Goal: Task Accomplishment & Management: Manage account settings

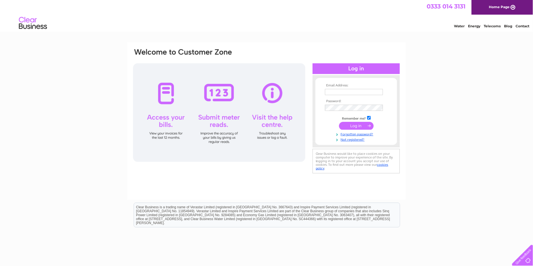
type input "redbayfarm22a@gmail.com"
click at [346, 127] on input "submit" at bounding box center [356, 126] width 35 height 8
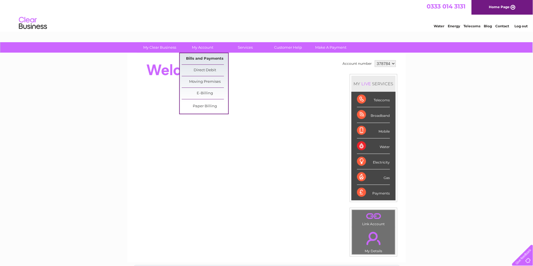
click at [206, 57] on link "Bills and Payments" at bounding box center [205, 58] width 46 height 11
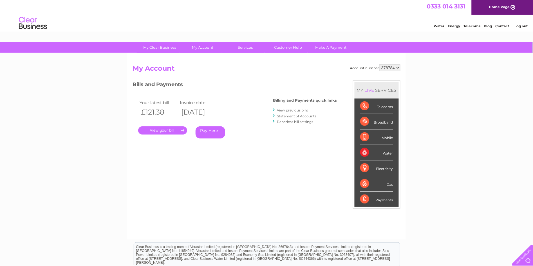
click at [165, 129] on link "." at bounding box center [162, 130] width 49 height 8
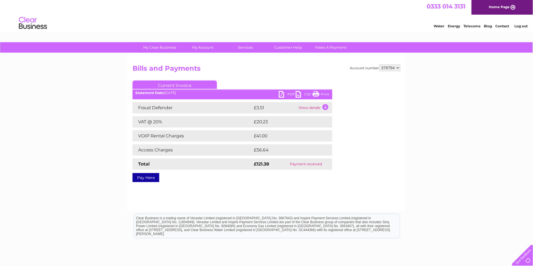
click at [320, 94] on link "Print" at bounding box center [320, 95] width 17 height 8
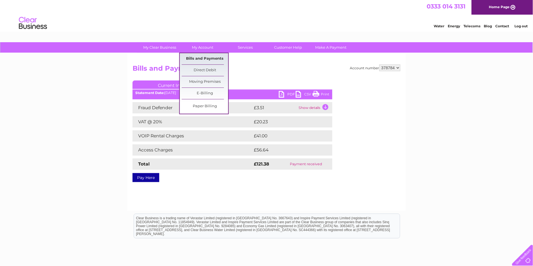
click at [199, 57] on link "Bills and Payments" at bounding box center [205, 58] width 46 height 11
click at [202, 57] on link "Bills and Payments" at bounding box center [205, 58] width 46 height 11
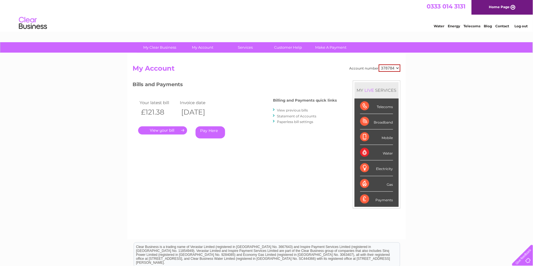
click at [290, 109] on link "View previous bills" at bounding box center [292, 110] width 31 height 4
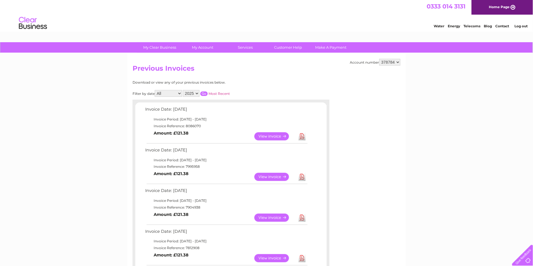
click at [274, 175] on link "View" at bounding box center [274, 177] width 41 height 8
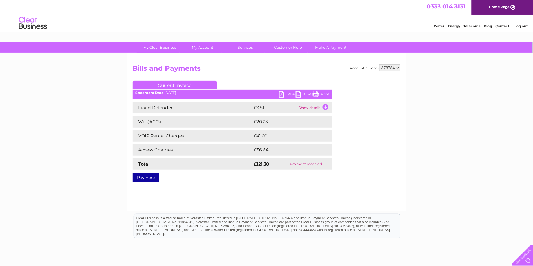
drag, startPoint x: 314, startPoint y: 93, endPoint x: 55, endPoint y: 20, distance: 269.6
click at [314, 93] on link "Print" at bounding box center [320, 95] width 17 height 8
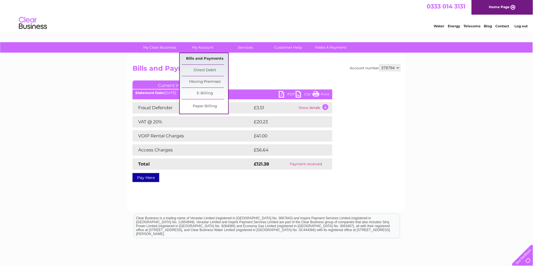
click at [204, 57] on link "Bills and Payments" at bounding box center [205, 58] width 46 height 11
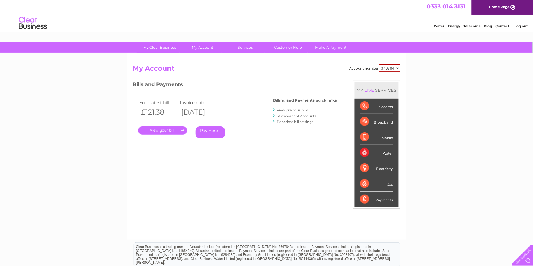
click at [287, 110] on link "View previous bills" at bounding box center [292, 110] width 31 height 4
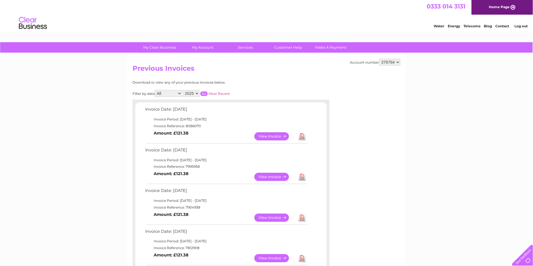
click at [263, 216] on link "View" at bounding box center [274, 217] width 41 height 8
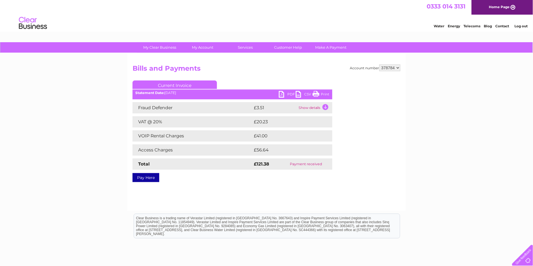
drag, startPoint x: 326, startPoint y: 93, endPoint x: 94, endPoint y: 19, distance: 242.9
click at [326, 93] on link "Print" at bounding box center [320, 95] width 17 height 8
